Goal: Task Accomplishment & Management: Manage account settings

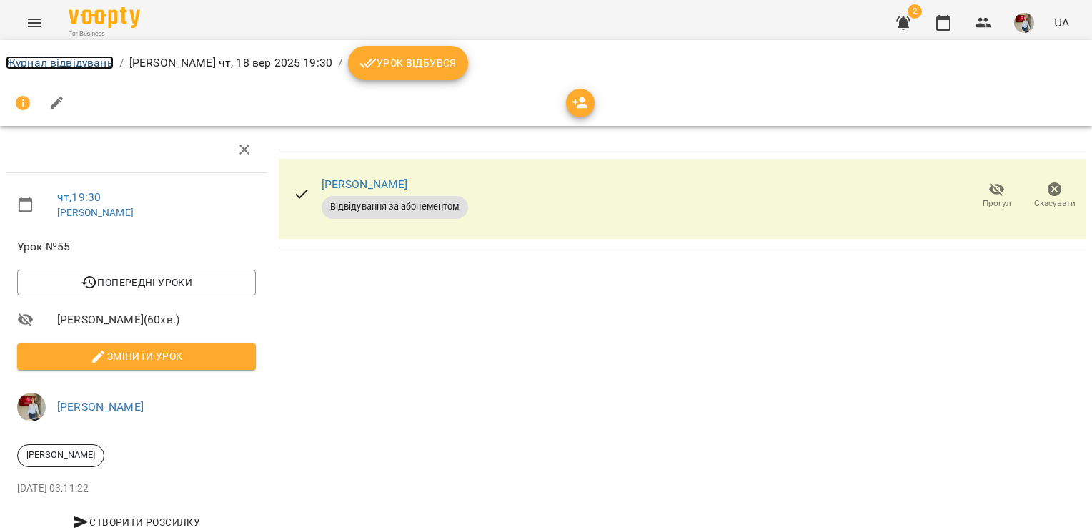
click at [40, 60] on link "Журнал відвідувань" at bounding box center [60, 63] width 108 height 14
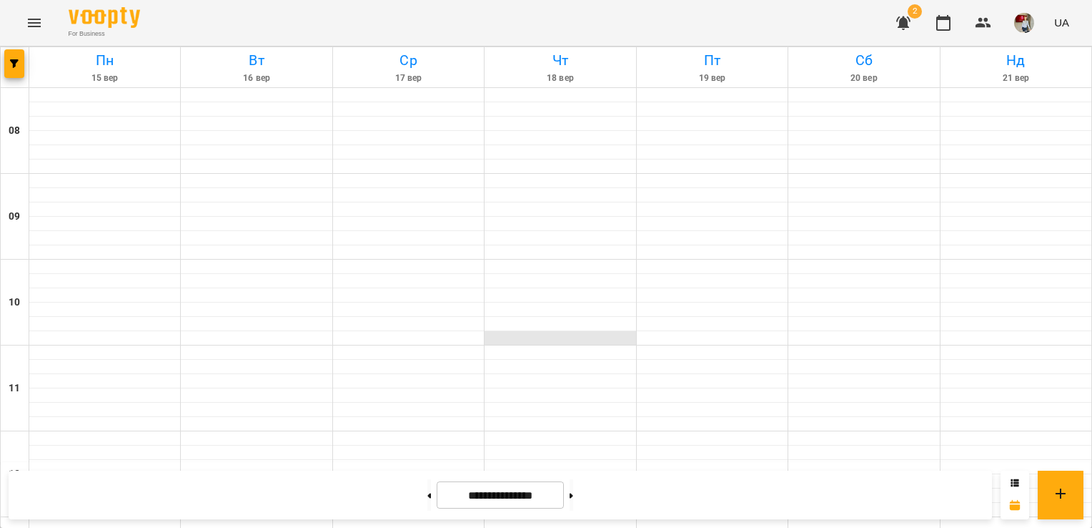
scroll to position [801, 0]
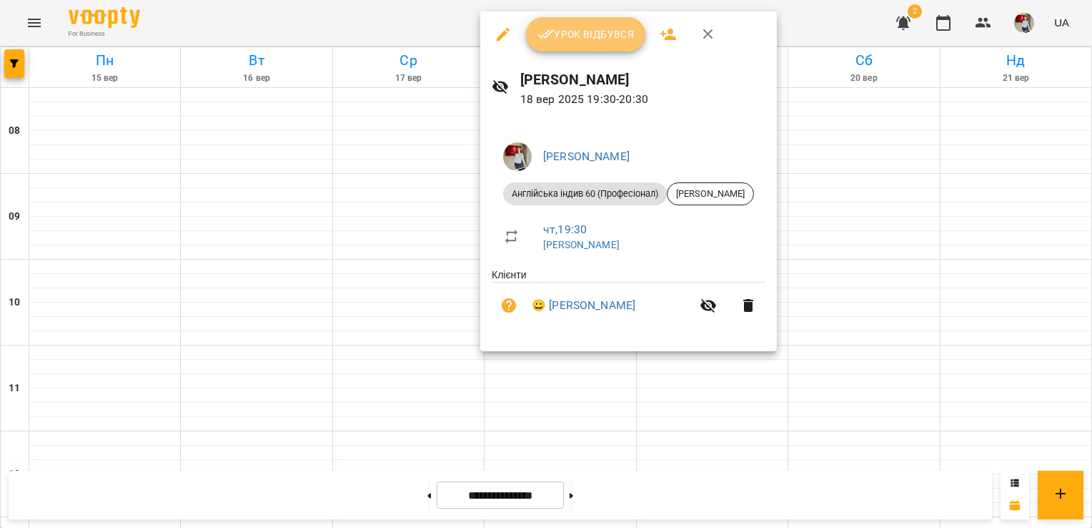
click at [579, 45] on button "Урок відбувся" at bounding box center [586, 34] width 120 height 34
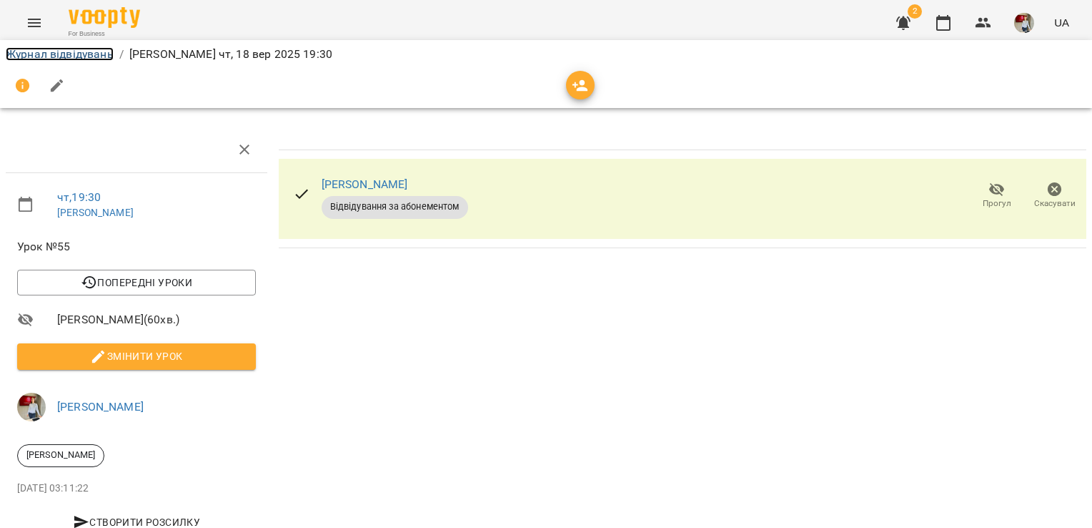
click at [36, 50] on link "Журнал відвідувань" at bounding box center [60, 54] width 108 height 14
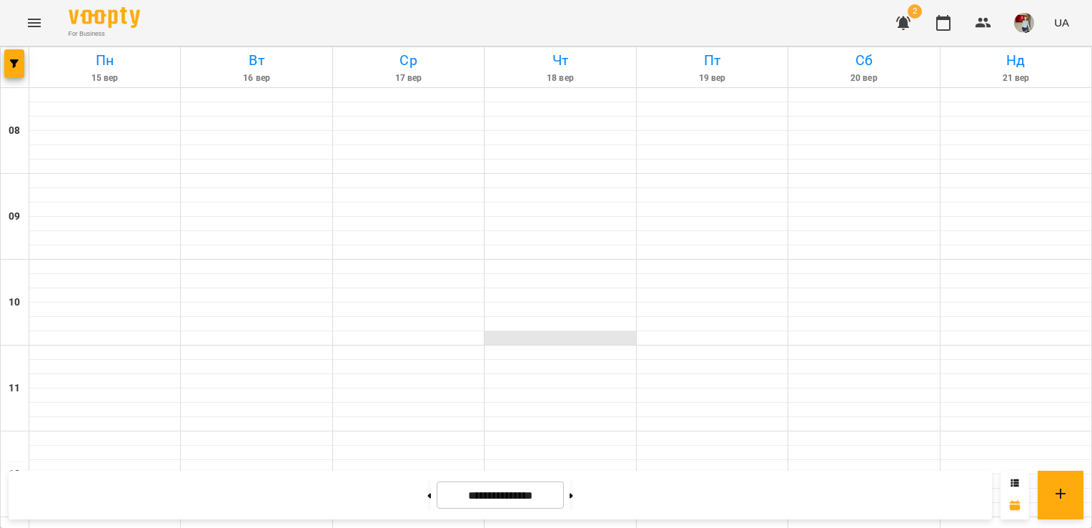
scroll to position [825, 0]
